Goal: Feedback & Contribution: Contribute content

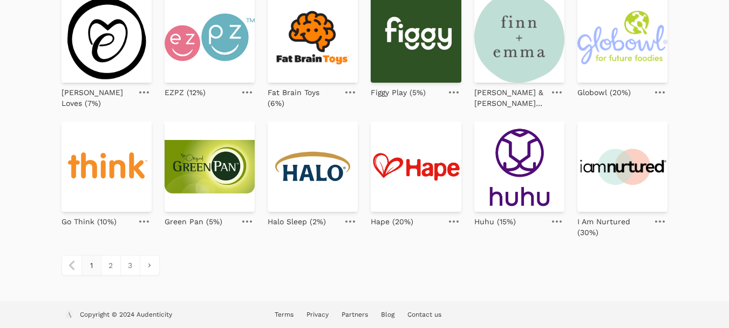
scroll to position [508, 0]
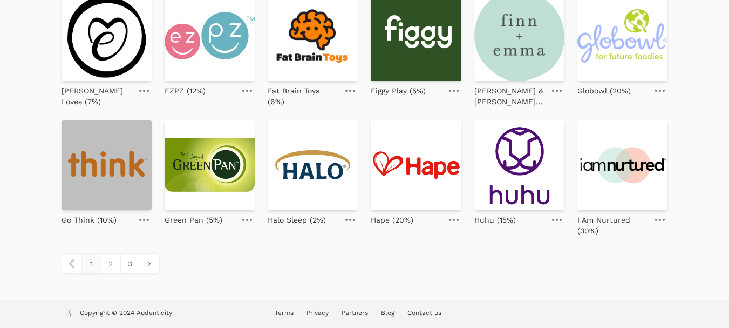
click at [135, 177] on img at bounding box center [107, 165] width 90 height 90
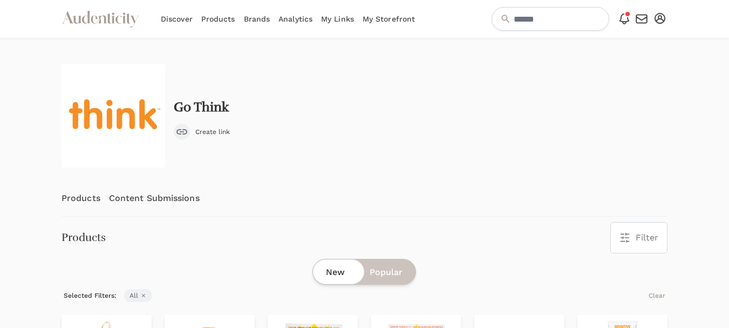
click at [143, 196] on link "Content Submissions" at bounding box center [154, 198] width 91 height 36
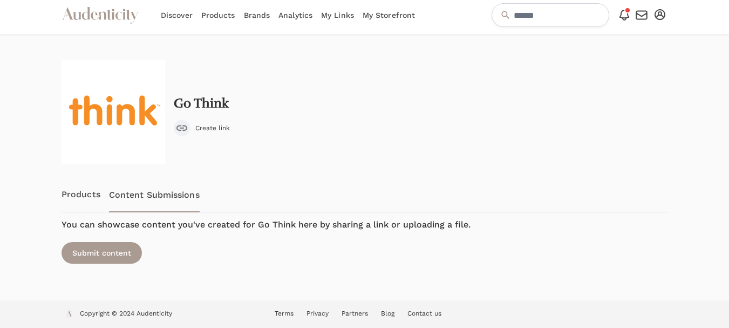
scroll to position [4, 0]
click at [91, 192] on link "Products" at bounding box center [81, 194] width 39 height 36
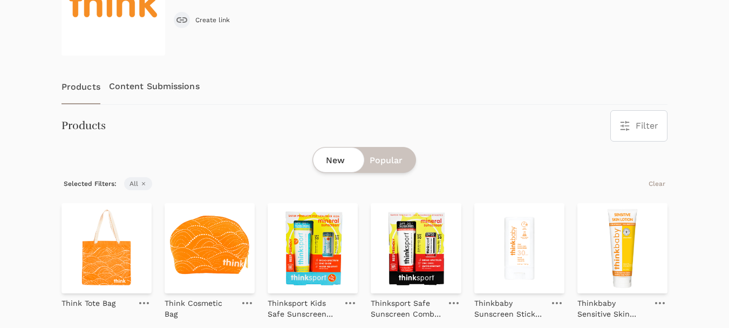
scroll to position [162, 0]
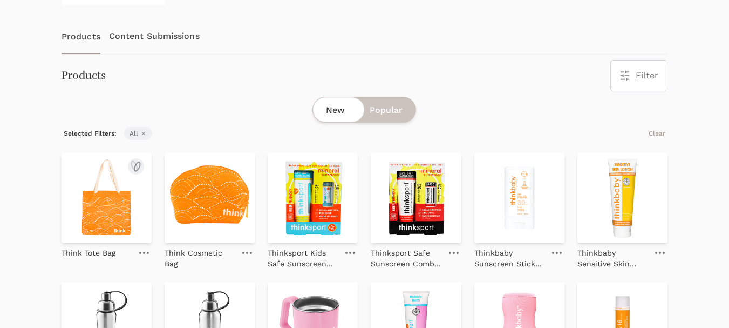
click at [104, 202] on img at bounding box center [107, 198] width 90 height 90
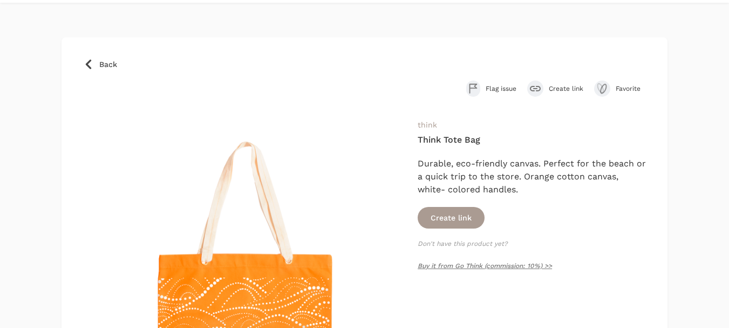
scroll to position [54, 0]
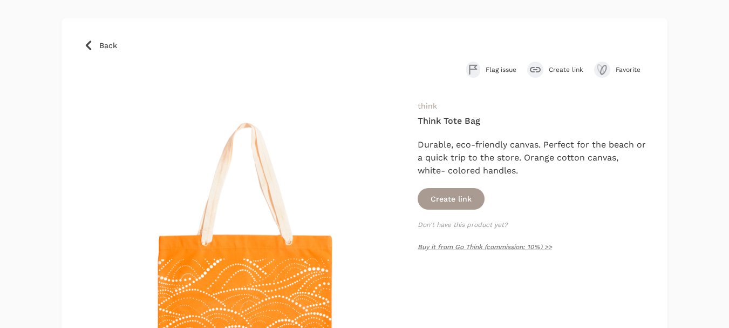
click at [567, 70] on span "Create link" at bounding box center [566, 69] width 35 height 9
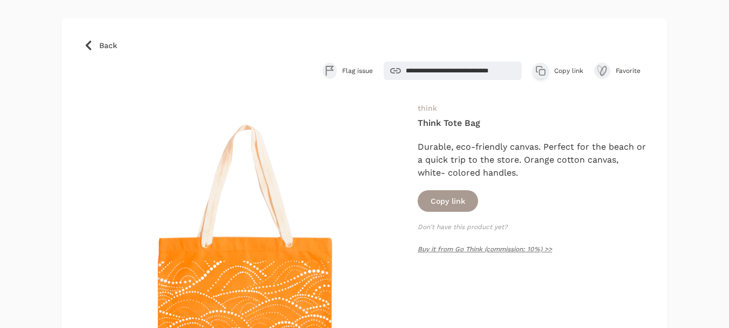
click at [568, 70] on span "Copy link" at bounding box center [568, 70] width 29 height 9
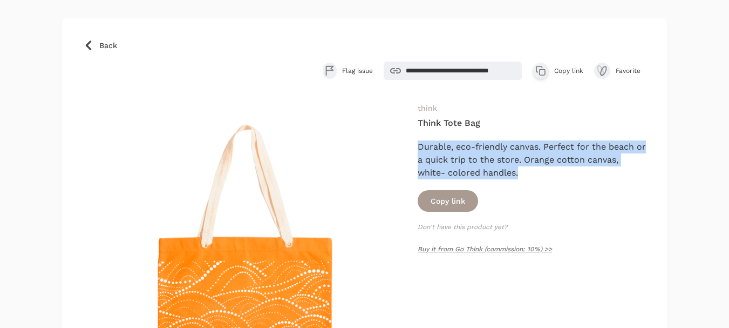
drag, startPoint x: 522, startPoint y: 173, endPoint x: 415, endPoint y: 143, distance: 111.6
click at [415, 143] on div "think Think Tote Bag Durable, eco-friendly canvas. Perfect for the beach or a q…" at bounding box center [364, 263] width 563 height 324
copy p "Durable, eco-friendly canvas. Perfect for the beach or a quick trip to the stor…"
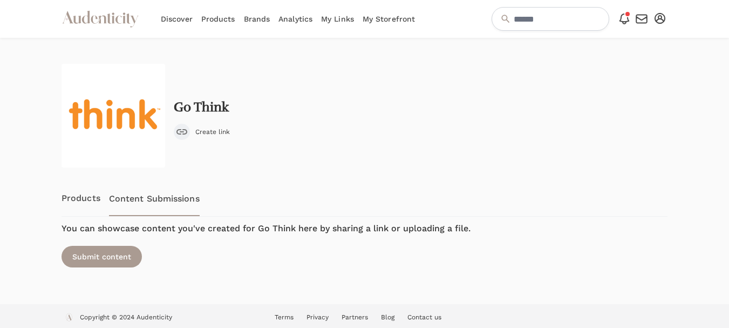
scroll to position [4, 0]
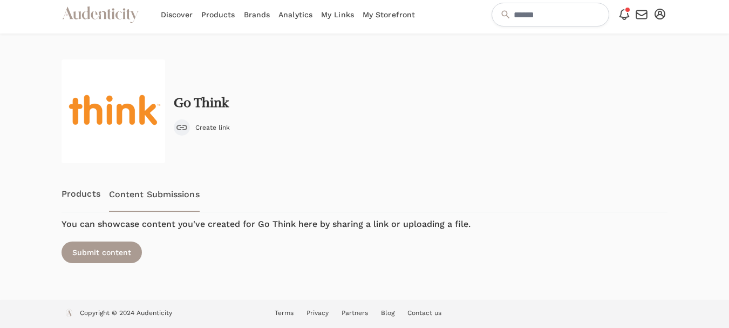
click at [161, 195] on link "Content Submissions" at bounding box center [154, 194] width 91 height 36
click at [110, 257] on div "Submit content" at bounding box center [102, 252] width 80 height 22
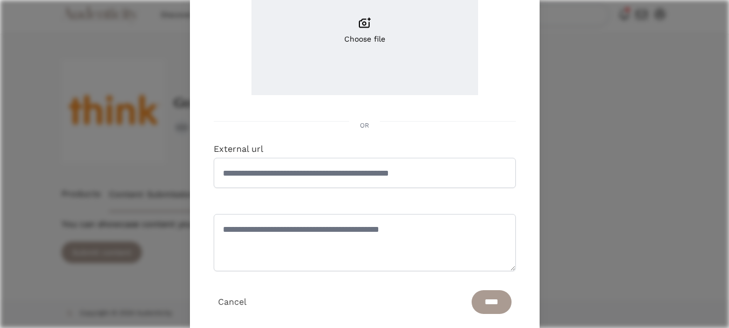
scroll to position [162, 0]
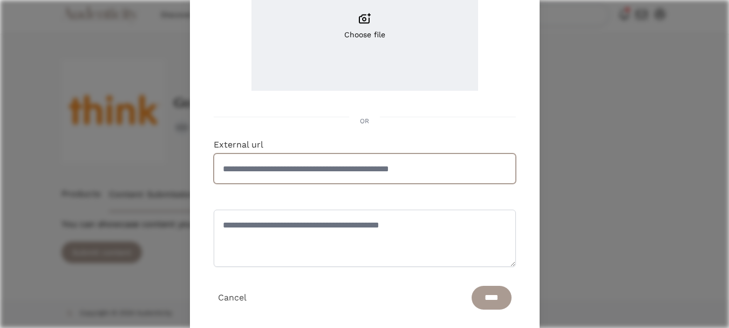
click at [316, 173] on input "External url" at bounding box center [365, 168] width 302 height 30
paste input "**********"
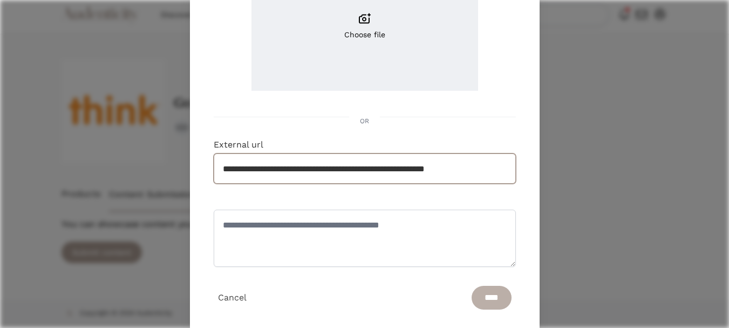
type input "**********"
click at [488, 299] on input "****" at bounding box center [492, 297] width 40 height 24
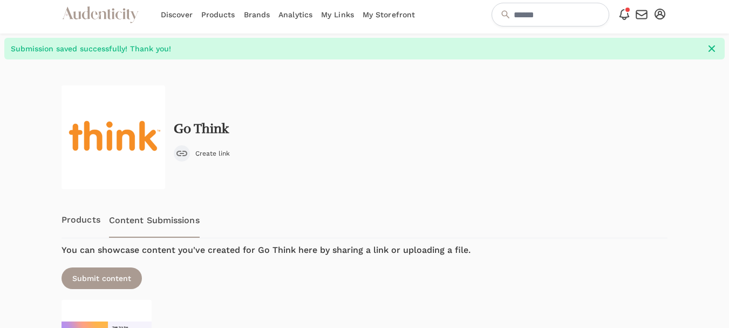
click at [28, 217] on div at bounding box center [26, 247] width 53 height 377
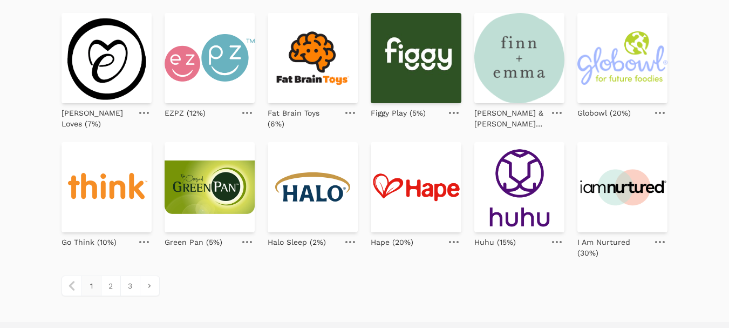
scroll to position [508, 0]
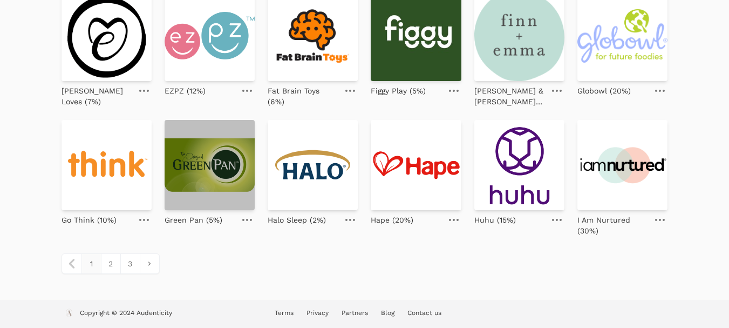
click at [213, 187] on img at bounding box center [210, 165] width 90 height 90
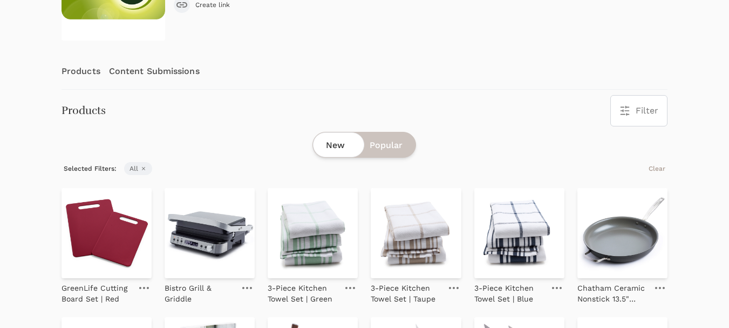
scroll to position [108, 0]
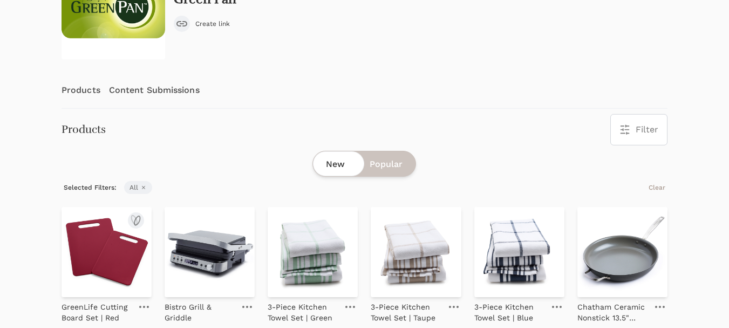
click at [97, 255] on img at bounding box center [107, 252] width 90 height 90
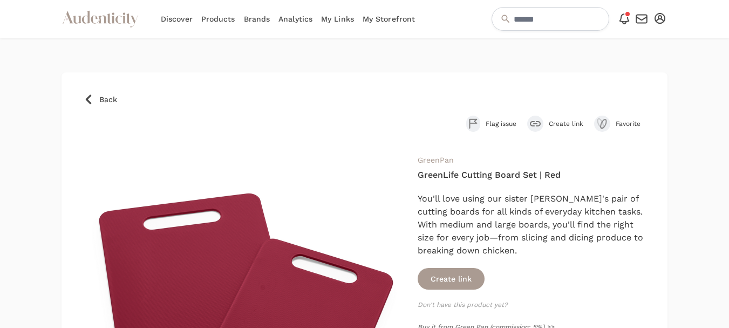
click at [567, 119] on span "Create link" at bounding box center [566, 123] width 35 height 9
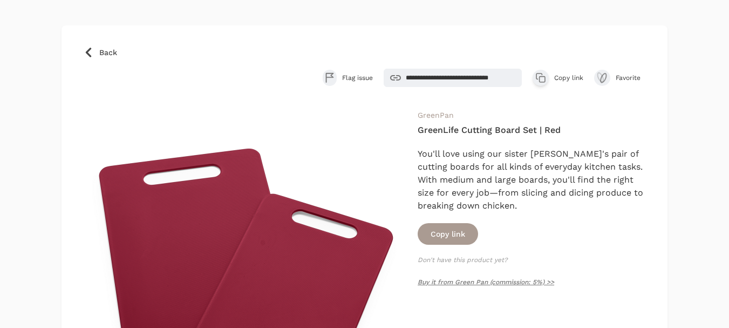
scroll to position [108, 0]
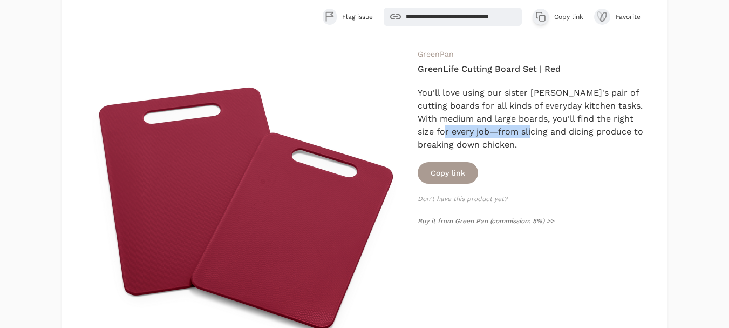
drag, startPoint x: 508, startPoint y: 142, endPoint x: 443, endPoint y: 127, distance: 67.1
click at [443, 127] on p "You'll love using our sister brand's pair of cutting boards for all kinds of ev…" at bounding box center [532, 118] width 228 height 65
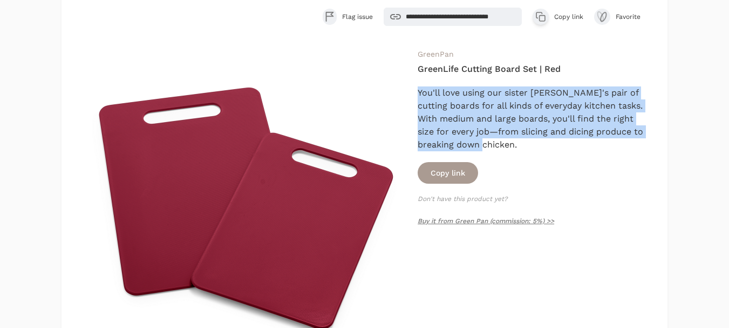
drag, startPoint x: 541, startPoint y: 142, endPoint x: 417, endPoint y: 89, distance: 135.1
click at [417, 89] on div "GreenPan GreenLife Cutting Board Set | Red You'll love using our sister brand's…" at bounding box center [364, 209] width 563 height 324
copy p "You'll love using our sister brand's pair of cutting boards for all kinds of ev…"
click at [561, 17] on span "Copy link" at bounding box center [568, 16] width 29 height 9
copy p "You'll love using our sister brand's pair of cutting boards for all kinds of ev…"
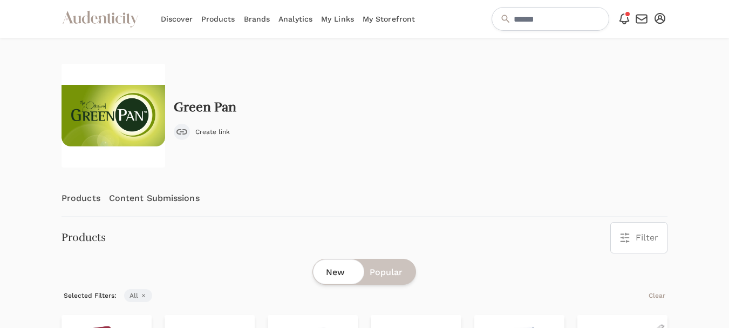
click at [167, 196] on link "Content Submissions" at bounding box center [154, 198] width 91 height 36
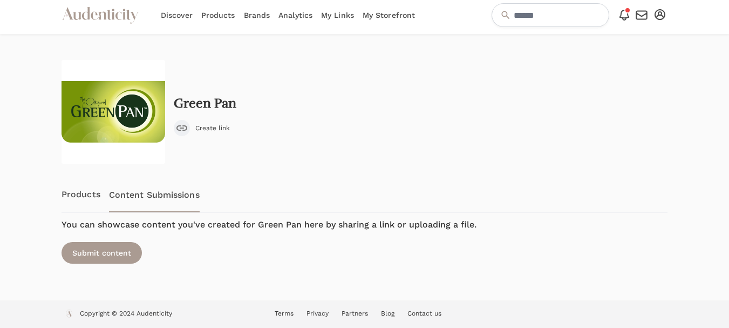
scroll to position [4, 0]
click at [115, 256] on div "Submit content" at bounding box center [102, 252] width 80 height 22
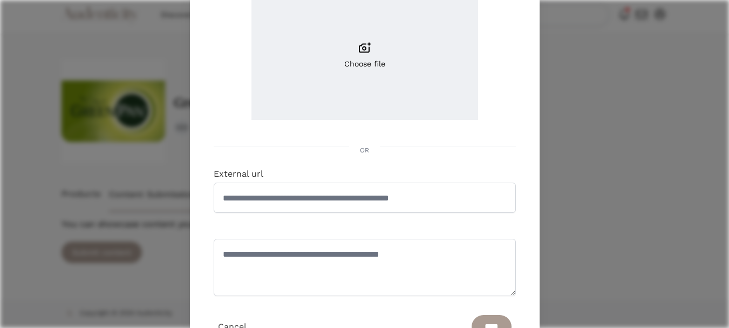
scroll to position [162, 0]
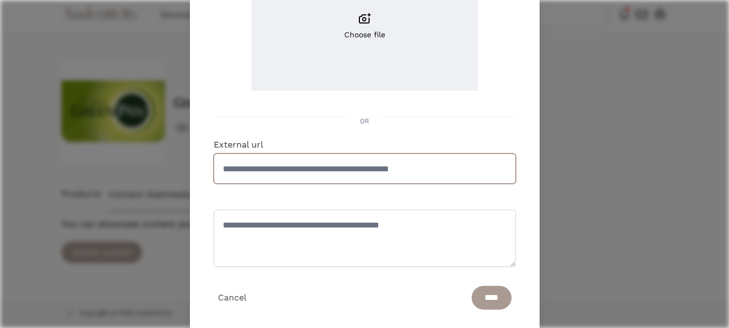
click at [333, 176] on input "External url" at bounding box center [365, 168] width 302 height 30
paste input "**********"
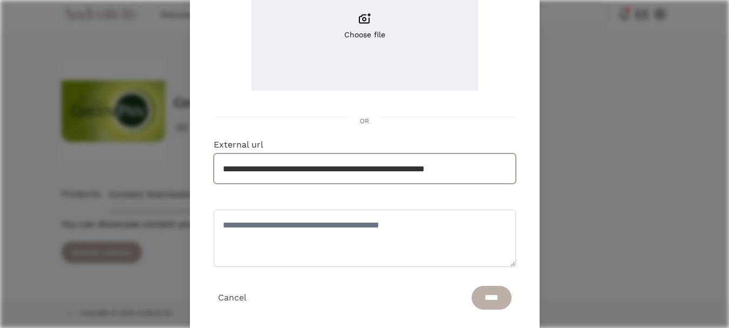
type input "**********"
click at [477, 301] on input "****" at bounding box center [492, 297] width 40 height 24
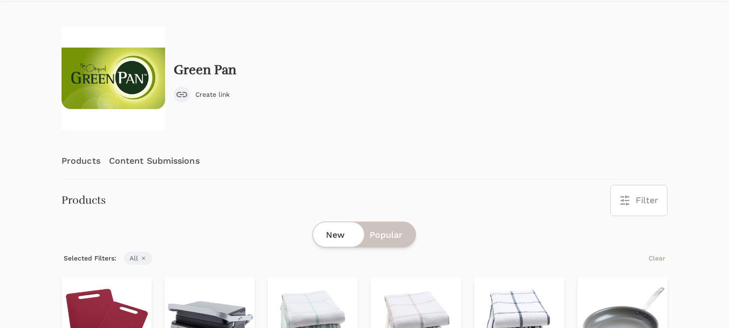
scroll to position [108, 0]
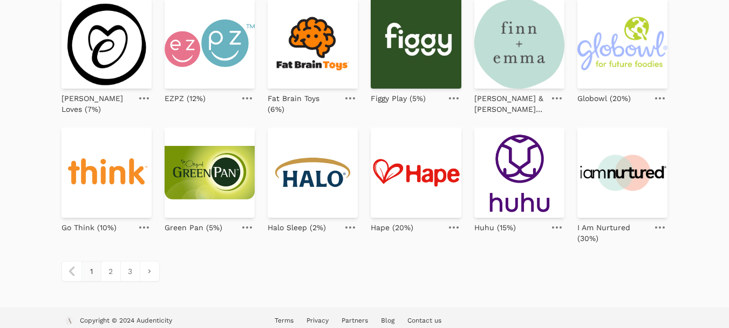
scroll to position [508, 0]
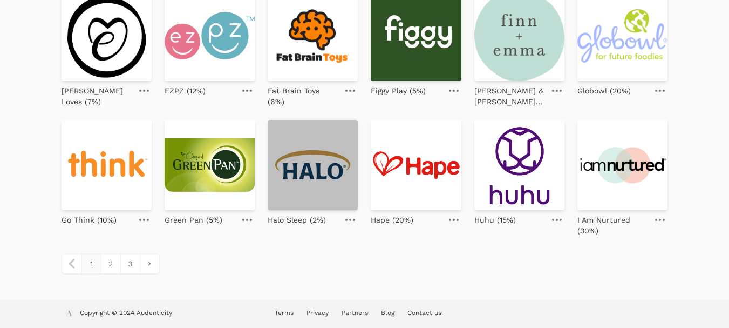
click at [302, 165] on img at bounding box center [313, 165] width 90 height 90
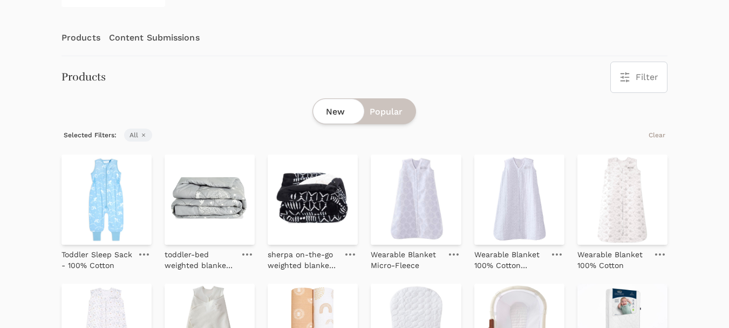
scroll to position [162, 0]
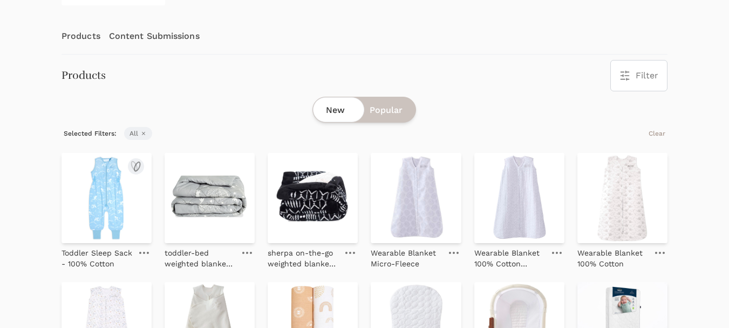
click at [108, 206] on img at bounding box center [107, 198] width 90 height 90
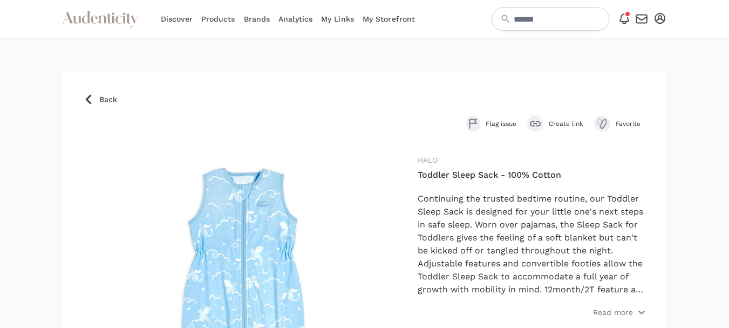
click at [568, 124] on span "Create link" at bounding box center [566, 123] width 35 height 9
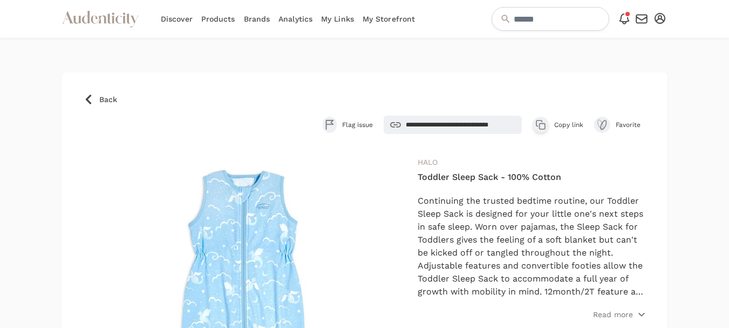
click at [566, 122] on span "Copy link" at bounding box center [568, 124] width 29 height 9
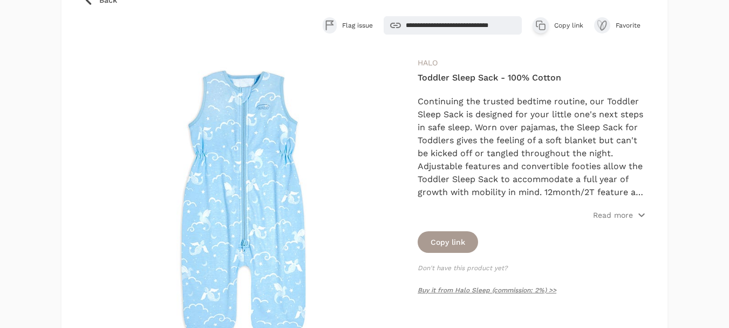
scroll to position [108, 0]
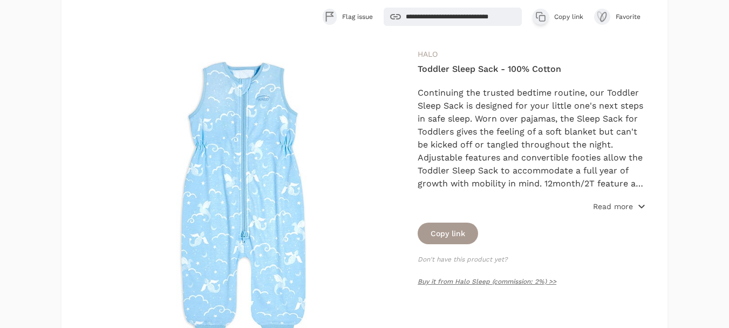
click at [605, 205] on p "Read more" at bounding box center [613, 206] width 40 height 11
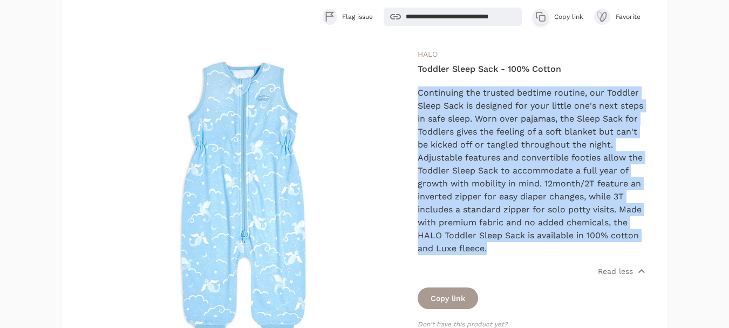
drag, startPoint x: 417, startPoint y: 88, endPoint x: 603, endPoint y: 247, distance: 244.9
click at [603, 247] on div "HALO Toddler Sleep Sack - 100% Cotton Continuing the trusted bedtime routine, o…" at bounding box center [364, 209] width 563 height 324
copy div "Continuing the trusted bedtime routine, our Toddler Sleep Sack is designed for …"
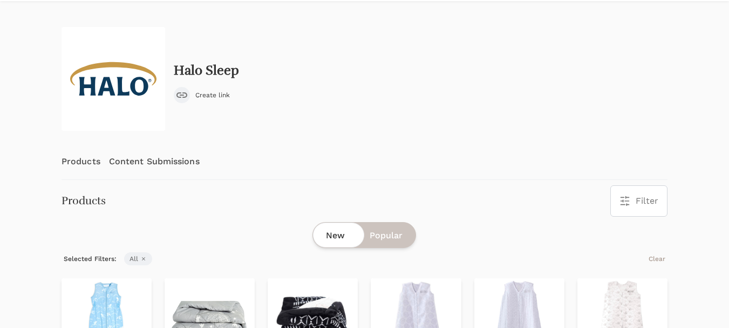
scroll to position [108, 0]
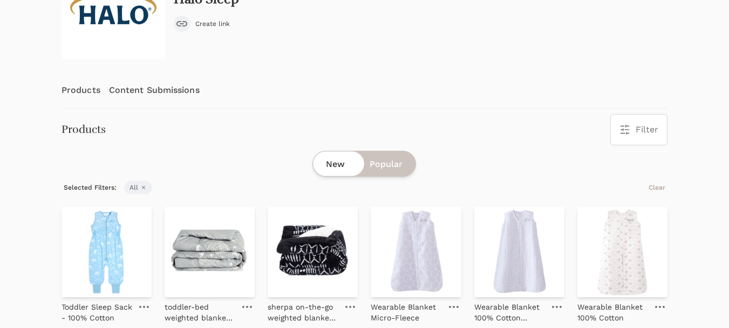
click at [160, 90] on link "Content Submissions" at bounding box center [154, 90] width 91 height 36
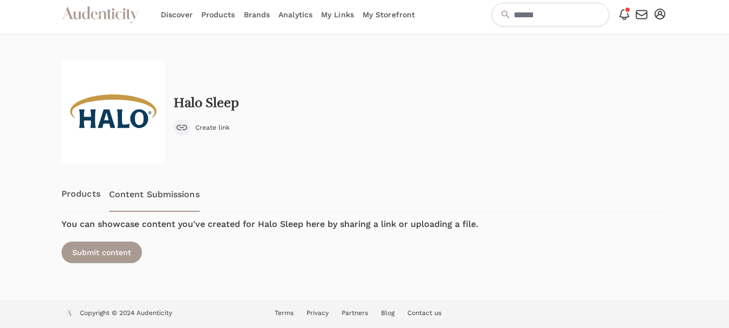
scroll to position [4, 0]
click at [104, 253] on div "Submit content" at bounding box center [102, 252] width 80 height 22
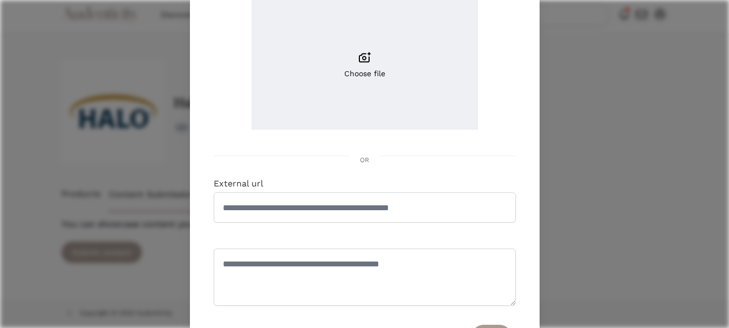
scroll to position [162, 0]
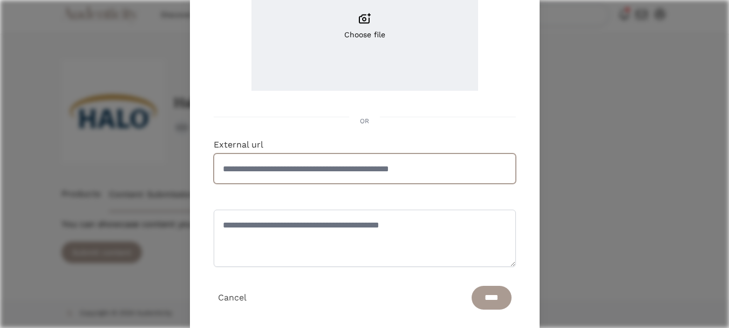
click at [278, 166] on input "External url" at bounding box center [365, 168] width 302 height 30
paste input "**********"
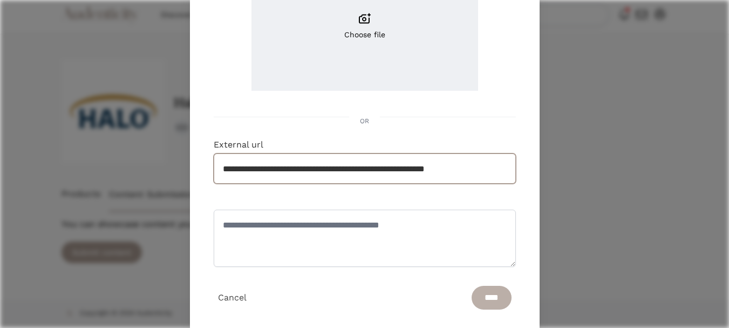
type input "**********"
click at [489, 301] on input "****" at bounding box center [492, 297] width 40 height 24
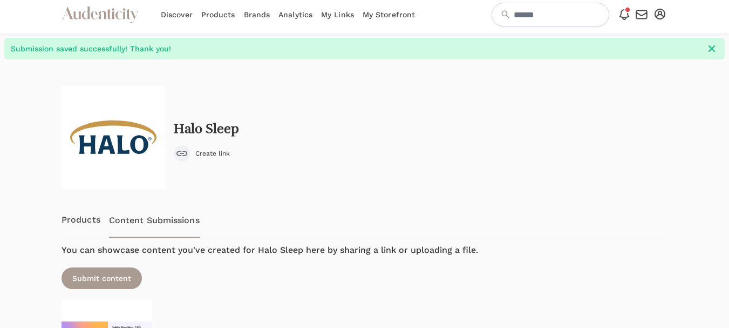
click at [29, 167] on div at bounding box center [26, 247] width 53 height 377
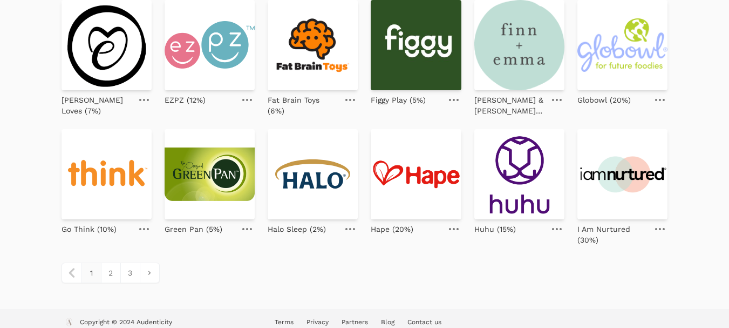
scroll to position [508, 0]
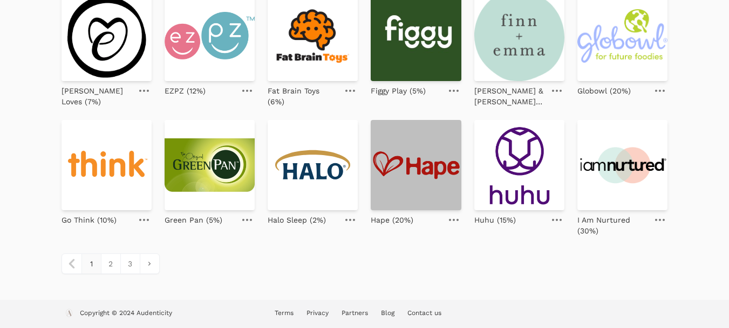
click at [426, 175] on img at bounding box center [416, 165] width 90 height 90
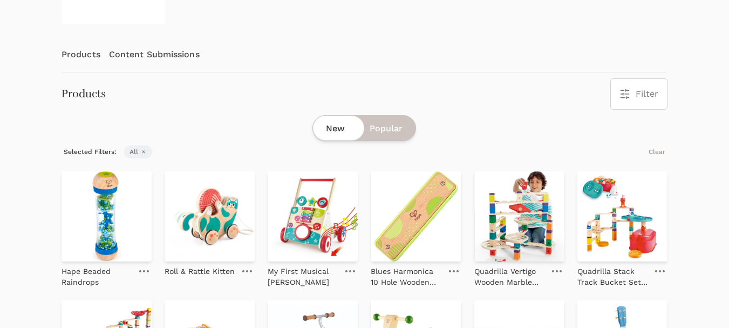
scroll to position [162, 0]
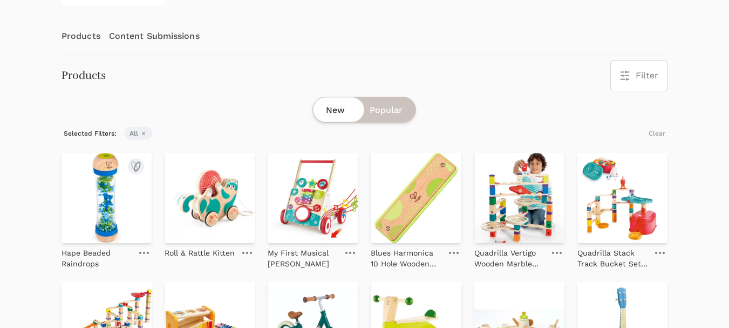
click at [104, 200] on img at bounding box center [107, 198] width 90 height 90
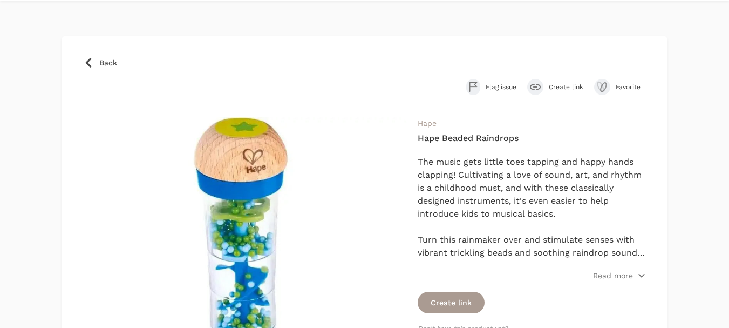
scroll to position [54, 0]
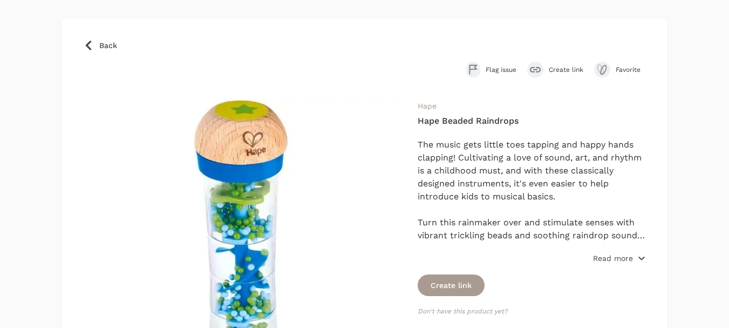
click at [618, 257] on p "Read more" at bounding box center [613, 258] width 40 height 11
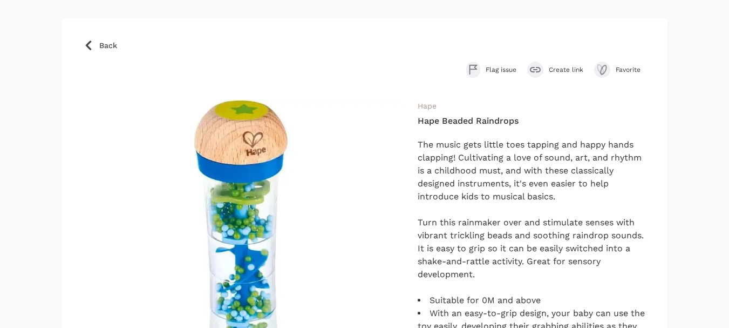
click at [576, 66] on span "Create link" at bounding box center [566, 69] width 35 height 9
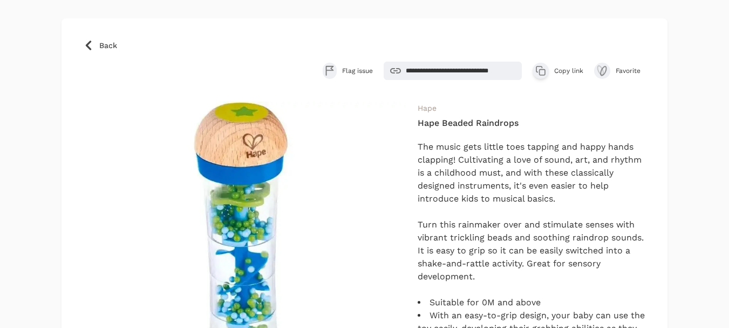
click at [564, 67] on span "Copy link" at bounding box center [568, 70] width 29 height 9
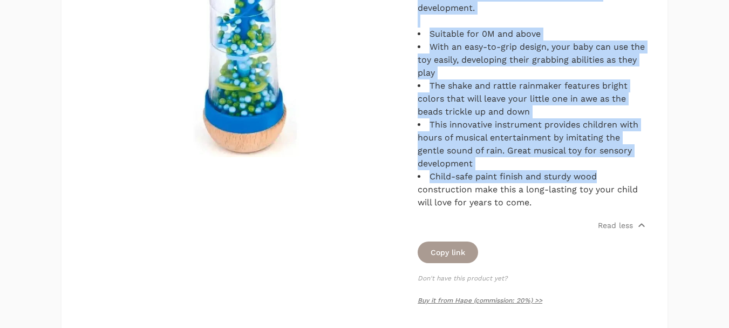
scroll to position [324, 0]
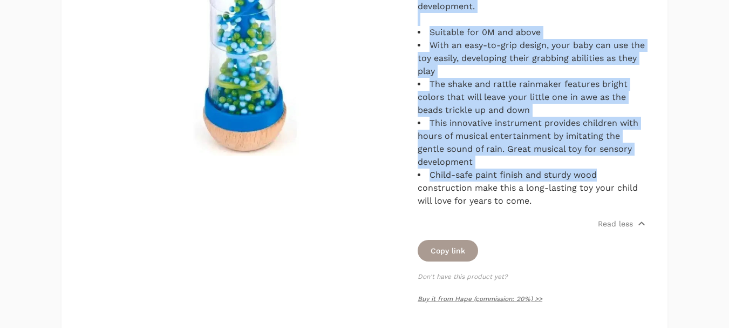
drag, startPoint x: 419, startPoint y: 91, endPoint x: 609, endPoint y: 200, distance: 219.3
click at [609, 200] on div "The music gets little toes tapping and happy hands clapping! Cultivating a love…" at bounding box center [532, 38] width 228 height 337
copy div "The music gets little toes tapping and happy hands clapping! Cultivating a love…"
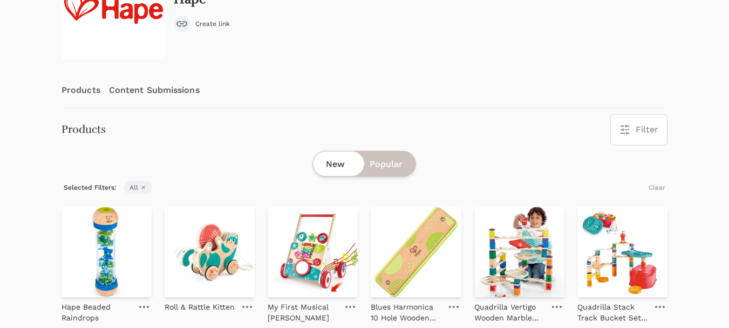
click at [145, 87] on link "Content Submissions" at bounding box center [154, 90] width 91 height 36
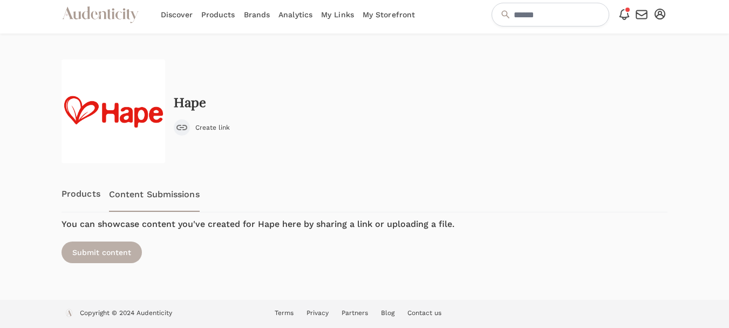
click at [115, 257] on div "Submit content" at bounding box center [102, 252] width 80 height 22
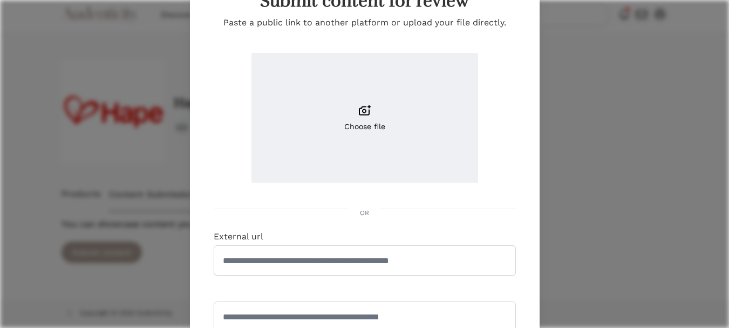
scroll to position [108, 0]
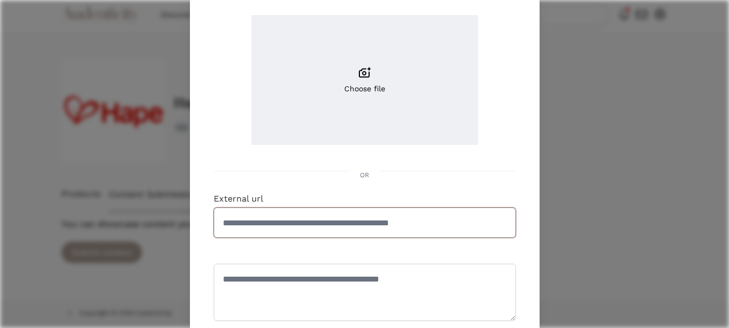
click at [282, 226] on input "External url" at bounding box center [365, 222] width 302 height 30
paste input "**********"
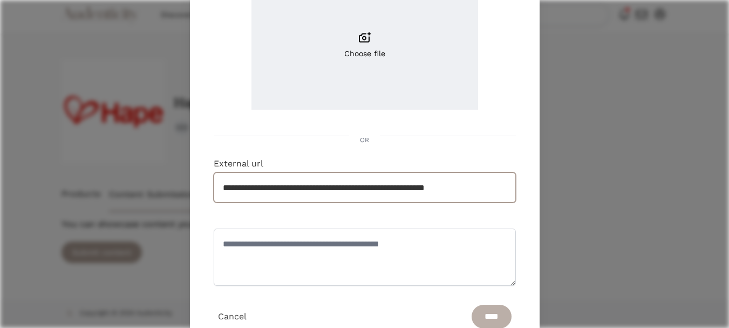
scroll to position [187, 0]
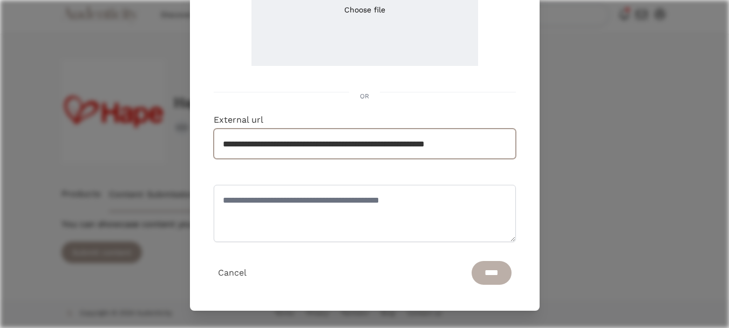
type input "**********"
click at [476, 277] on input "****" at bounding box center [492, 273] width 40 height 24
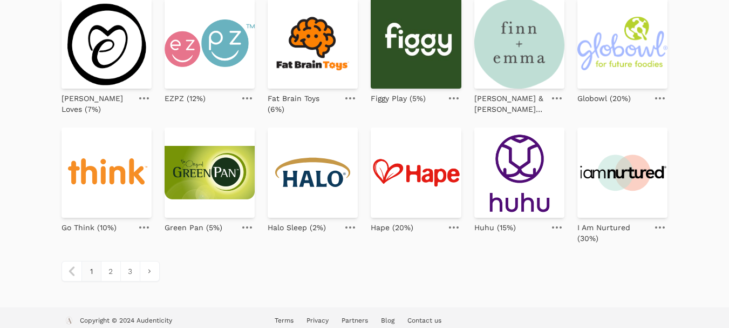
scroll to position [508, 0]
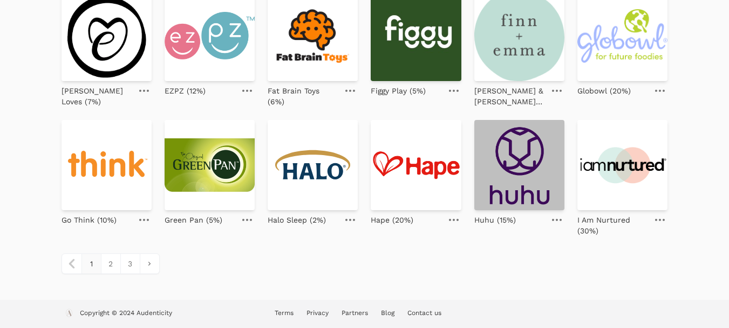
click at [511, 154] on img at bounding box center [519, 165] width 90 height 90
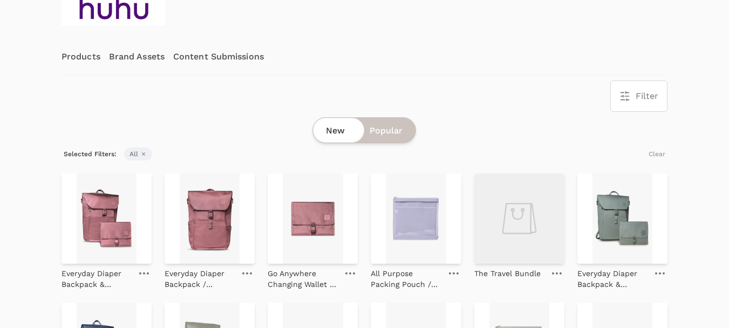
scroll to position [162, 0]
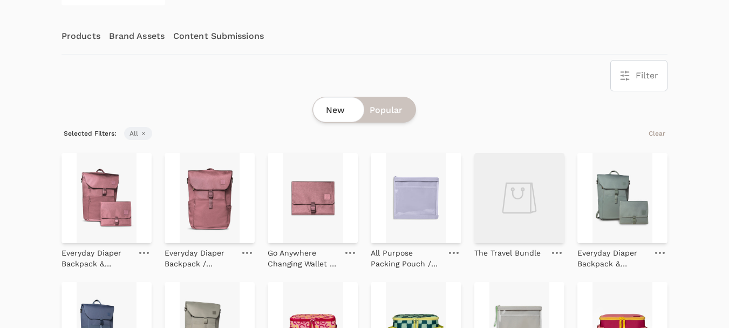
click at [231, 37] on link "Content Submissions" at bounding box center [218, 36] width 91 height 36
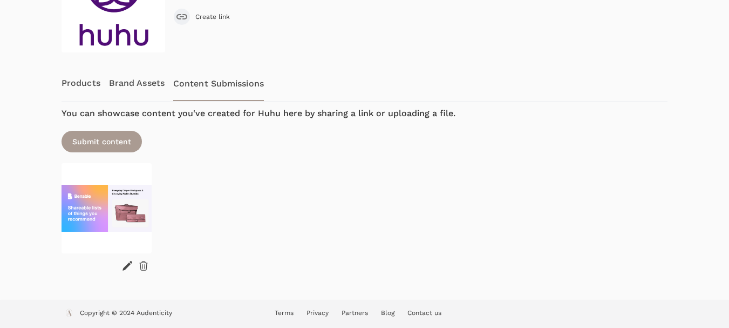
scroll to position [115, 0]
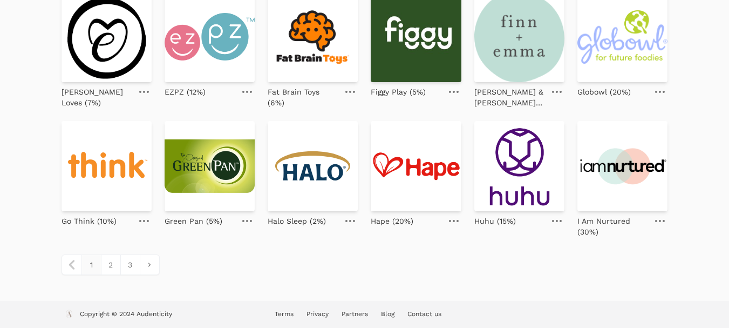
scroll to position [508, 0]
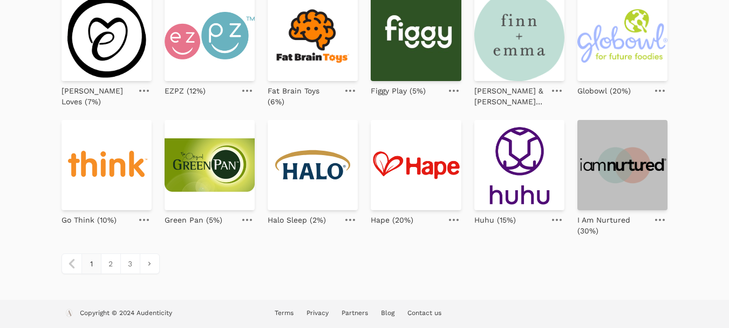
click at [621, 165] on img at bounding box center [622, 165] width 90 height 90
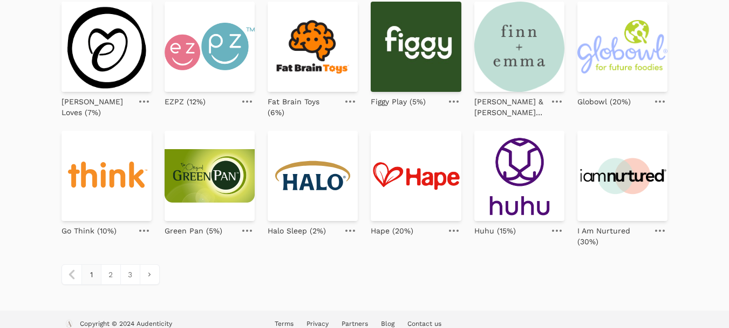
scroll to position [508, 0]
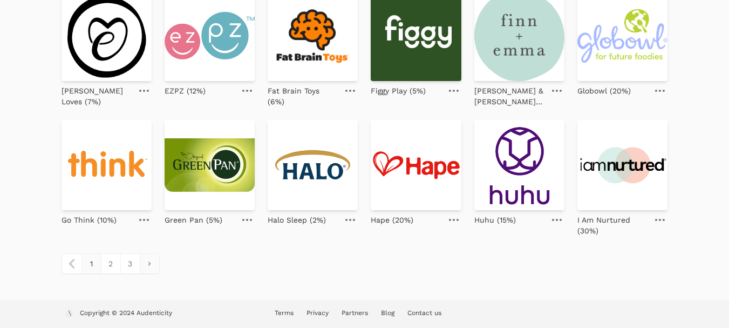
click at [151, 261] on icon "pagination" at bounding box center [149, 263] width 3 height 4
